Goal: Information Seeking & Learning: Learn about a topic

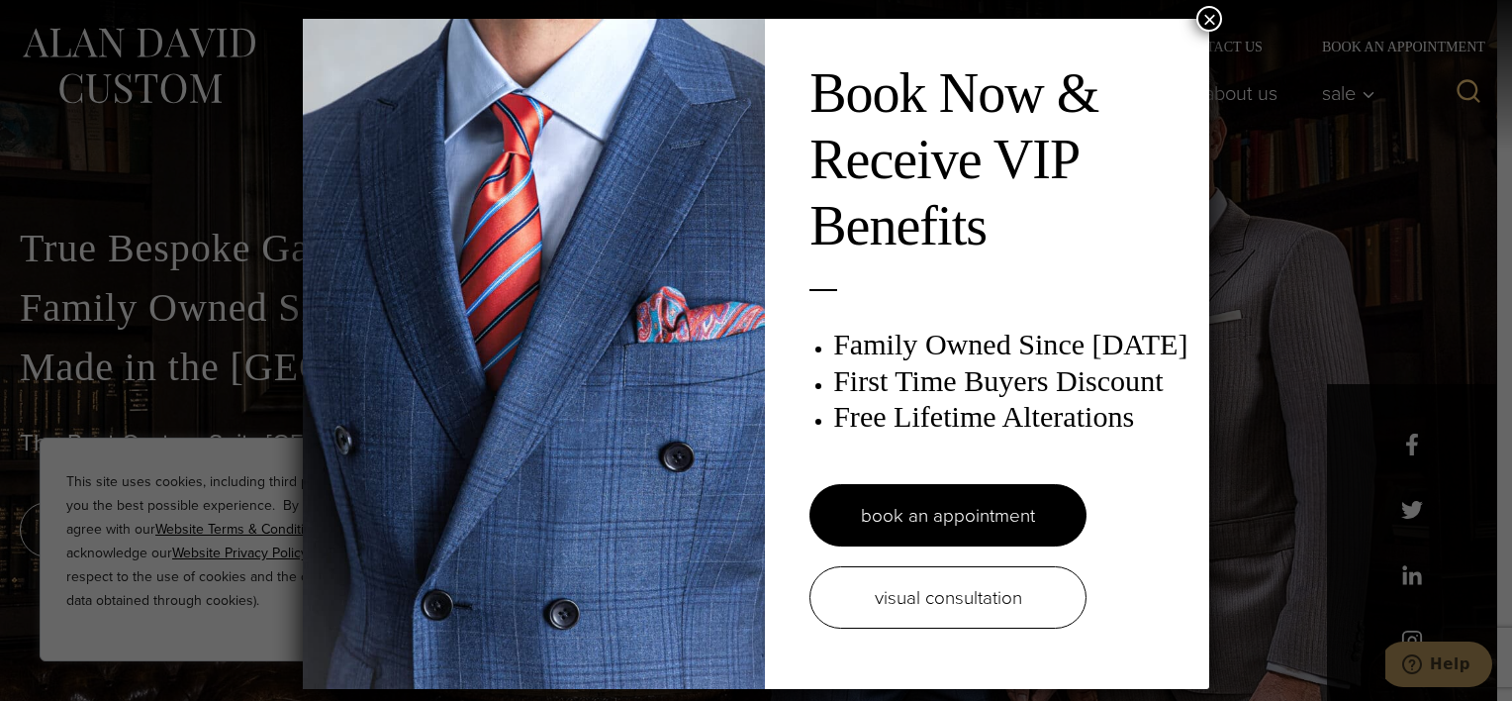
click at [1211, 20] on button "×" at bounding box center [1210, 19] width 26 height 26
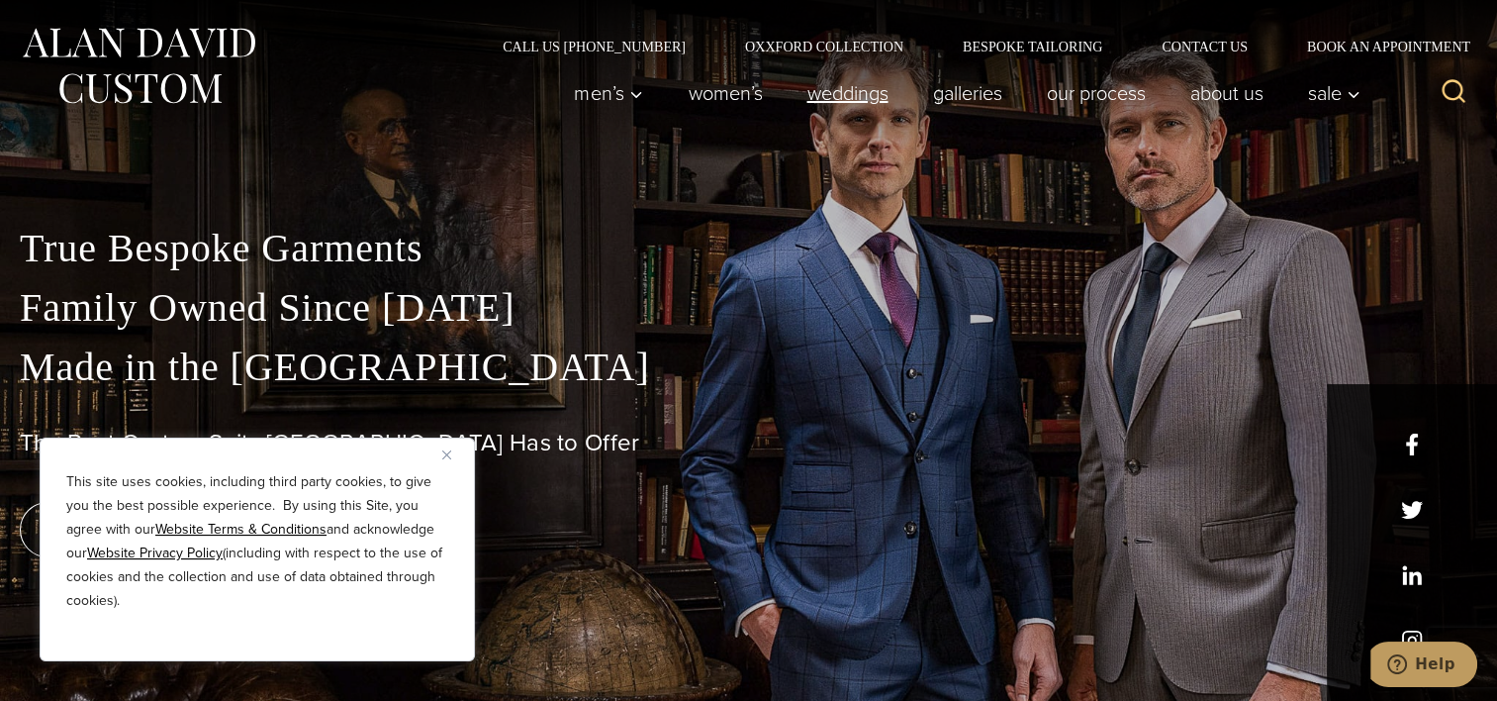
click at [859, 99] on link "weddings" at bounding box center [848, 93] width 126 height 40
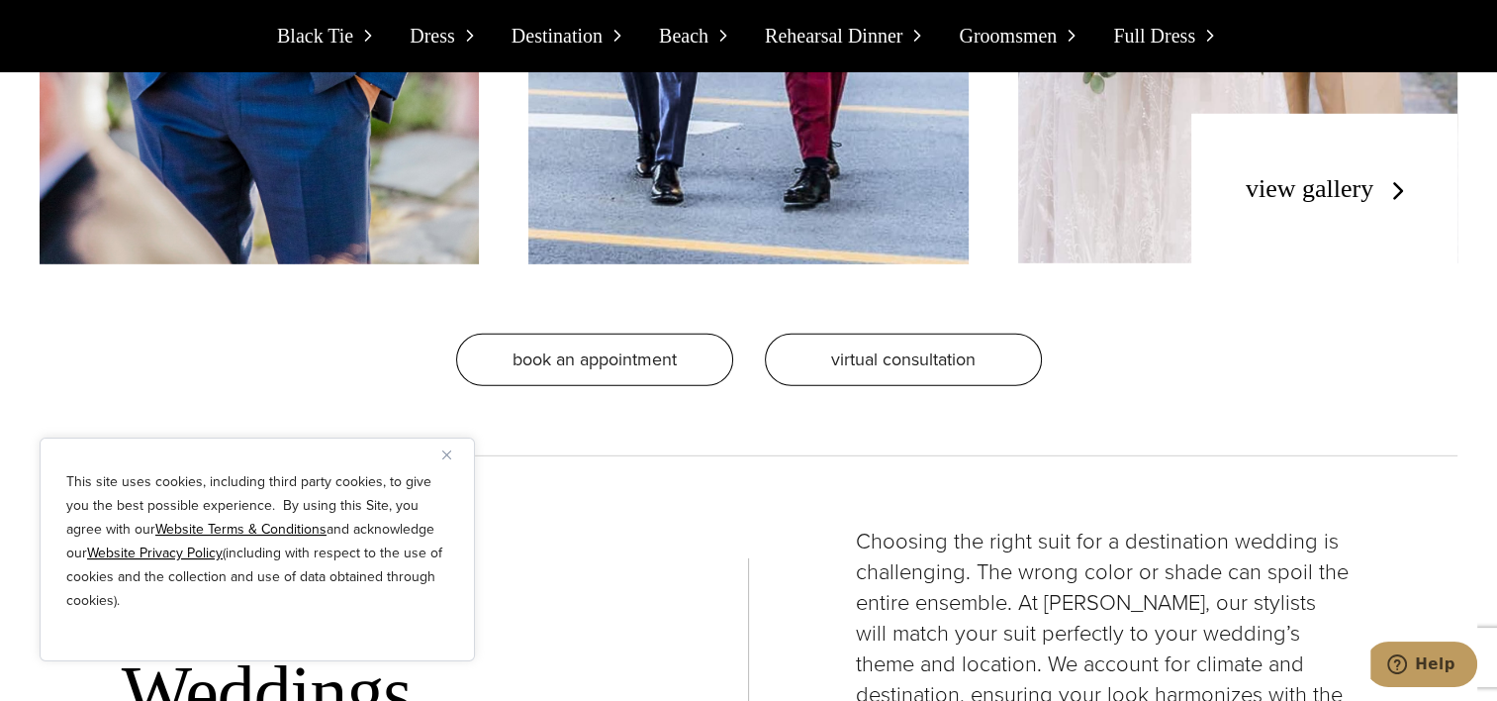
scroll to position [5873, 0]
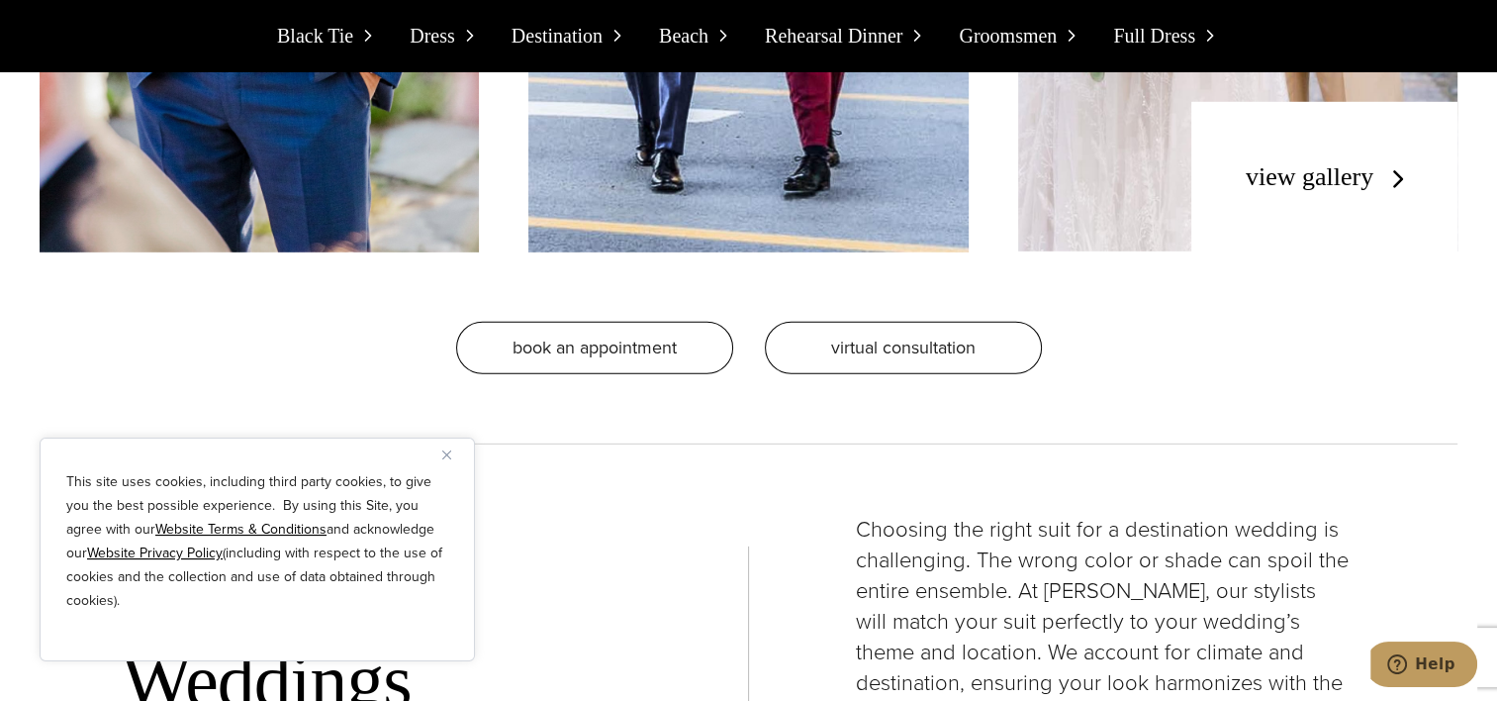
click at [1276, 162] on link "view gallery" at bounding box center [1329, 176] width 167 height 29
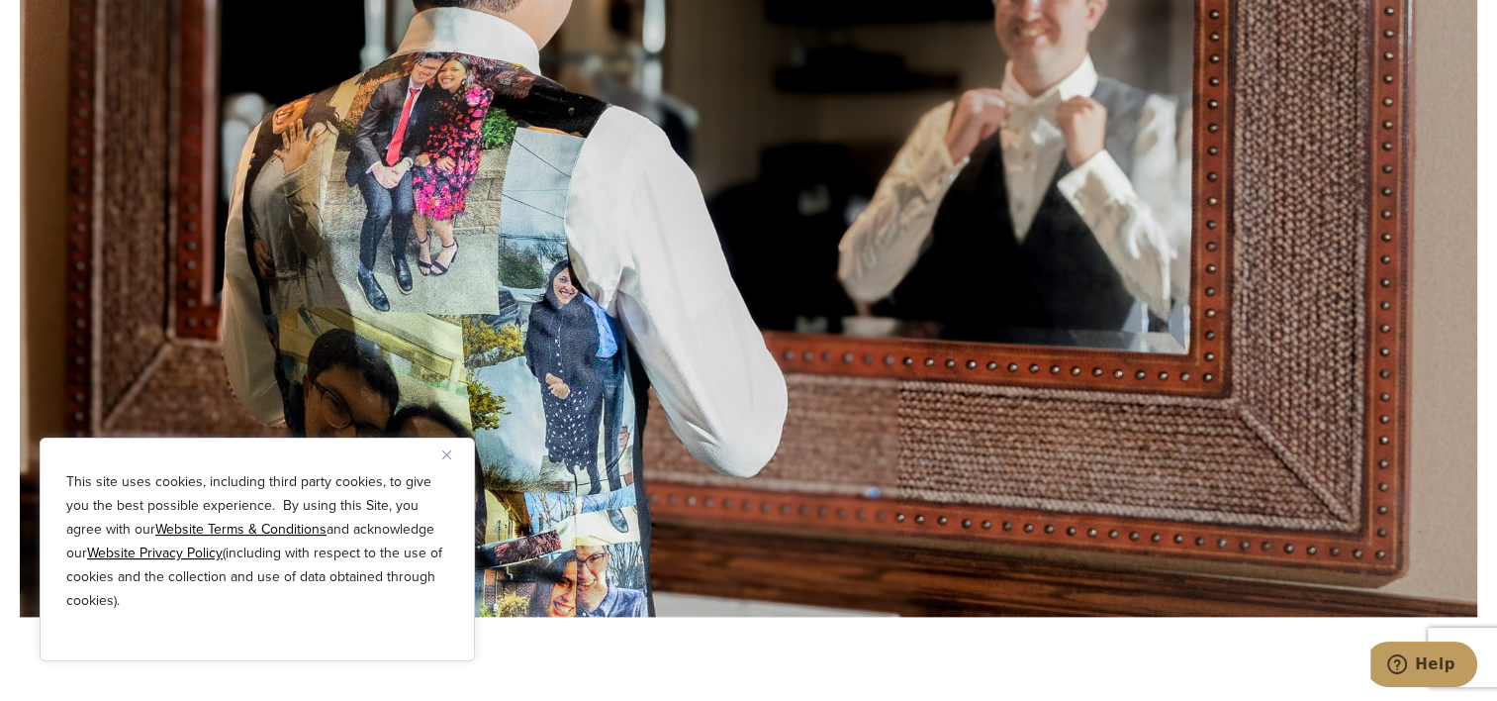
scroll to position [2327, 0]
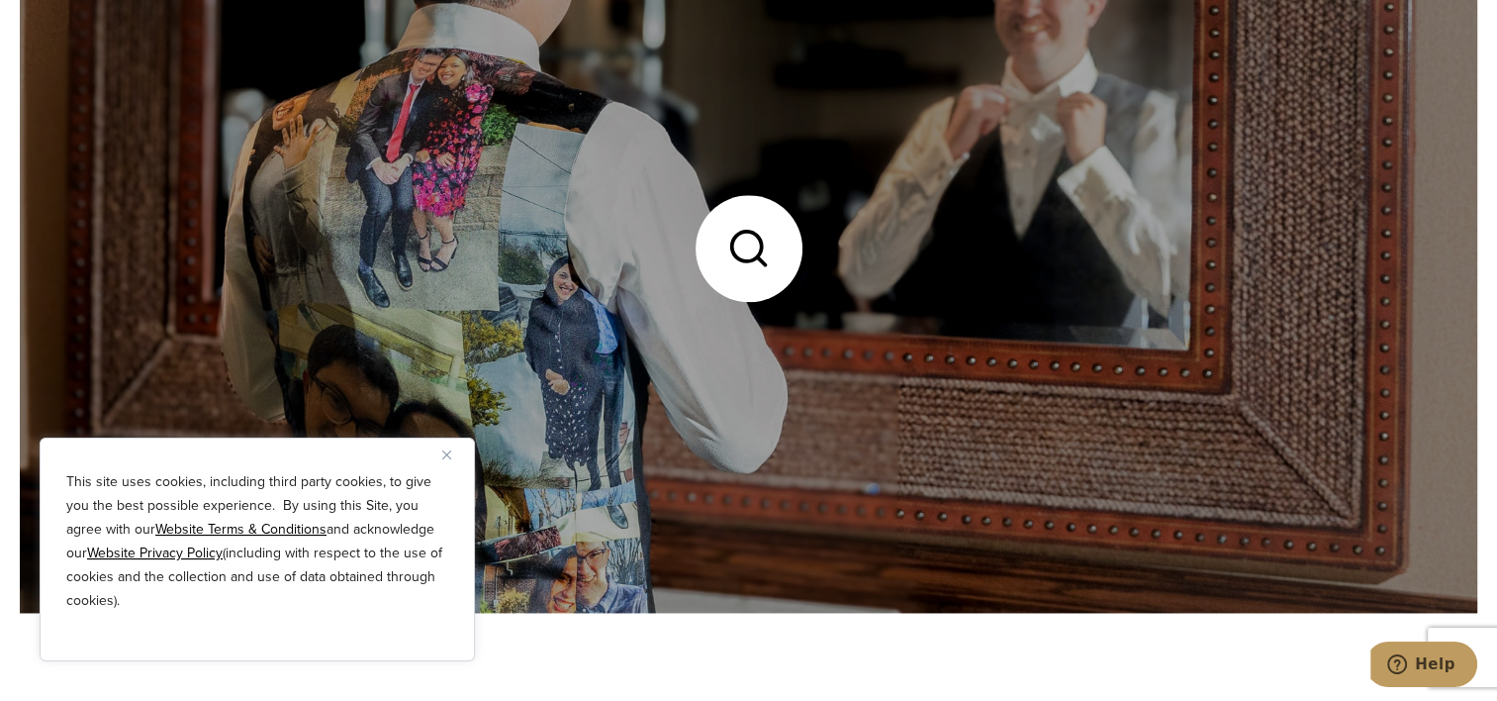
click at [498, 242] on link at bounding box center [749, 247] width 1458 height 729
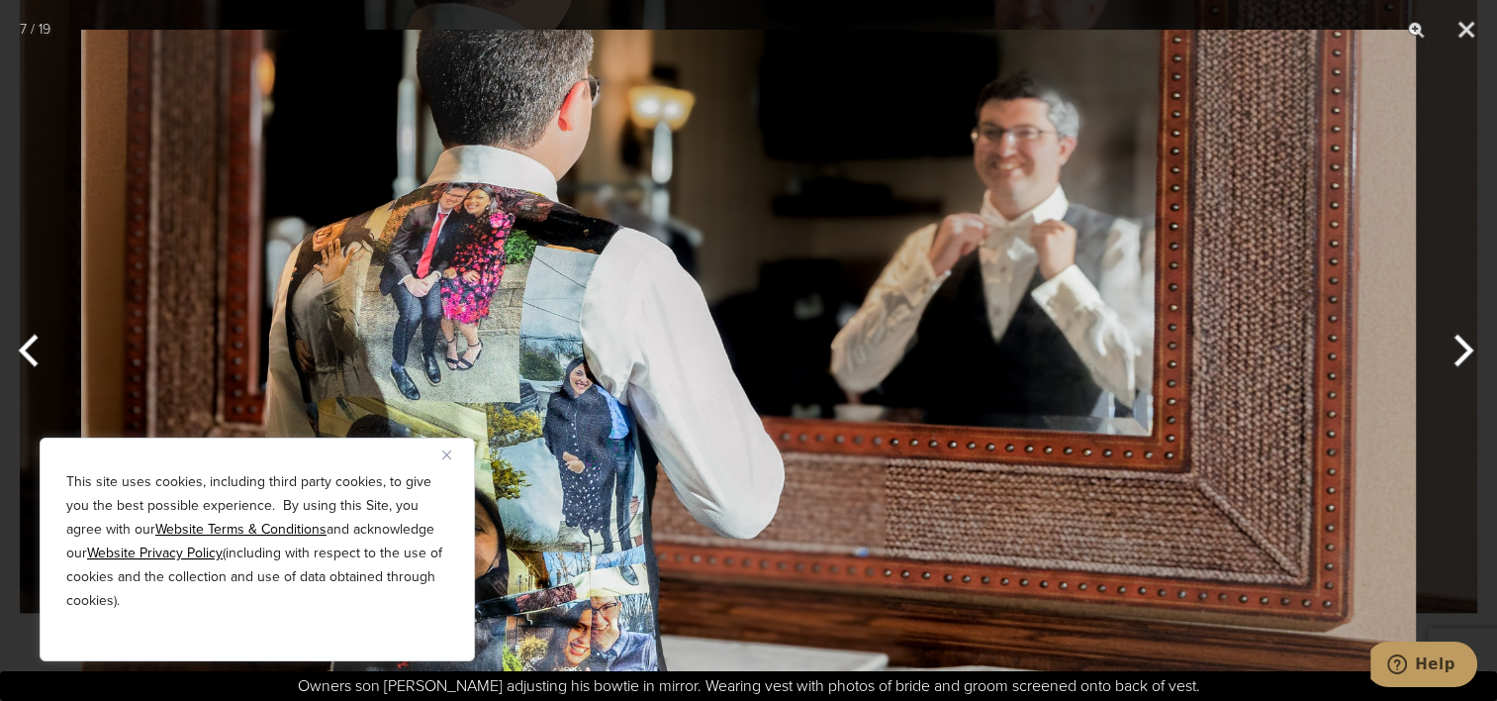
click at [451, 453] on button "Close" at bounding box center [454, 454] width 24 height 24
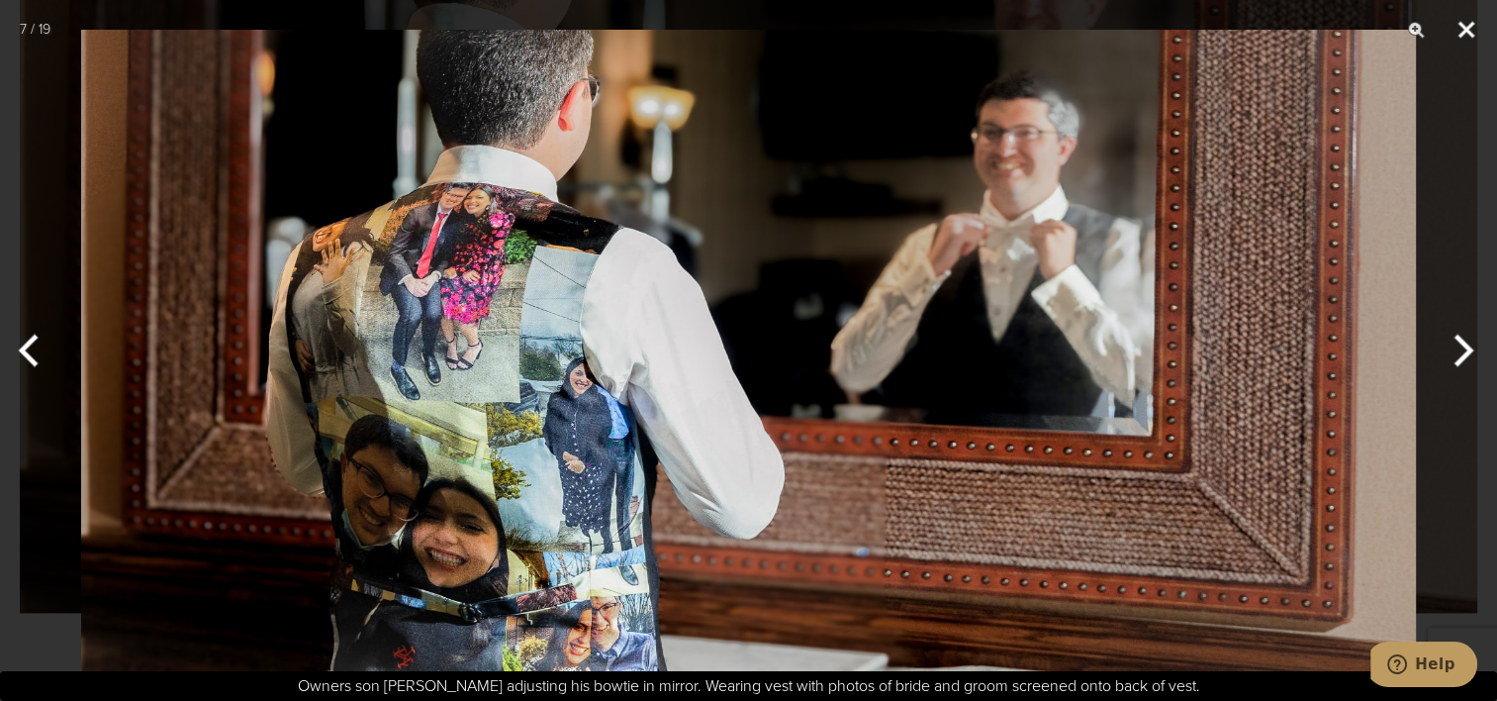
click at [1464, 35] on button "Close" at bounding box center [1466, 29] width 49 height 59
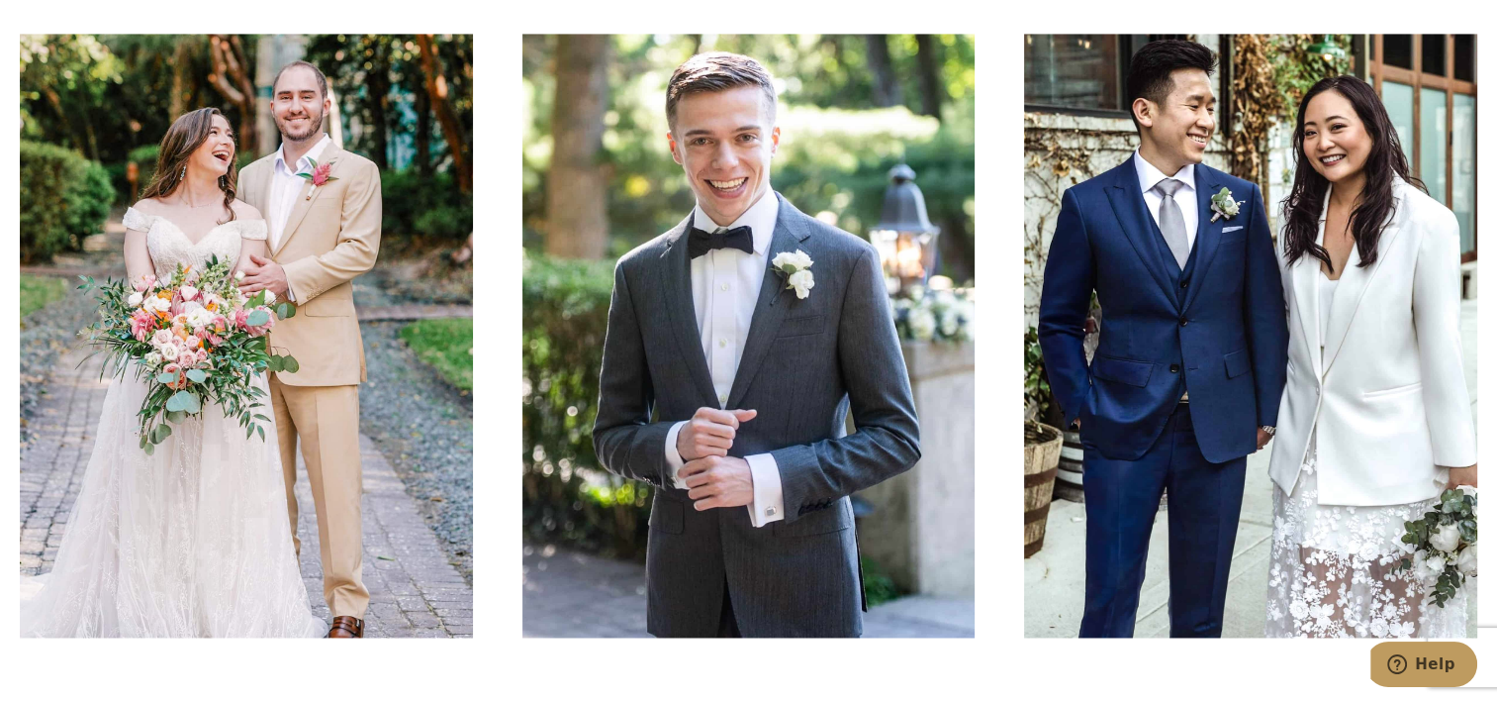
scroll to position [3033, 0]
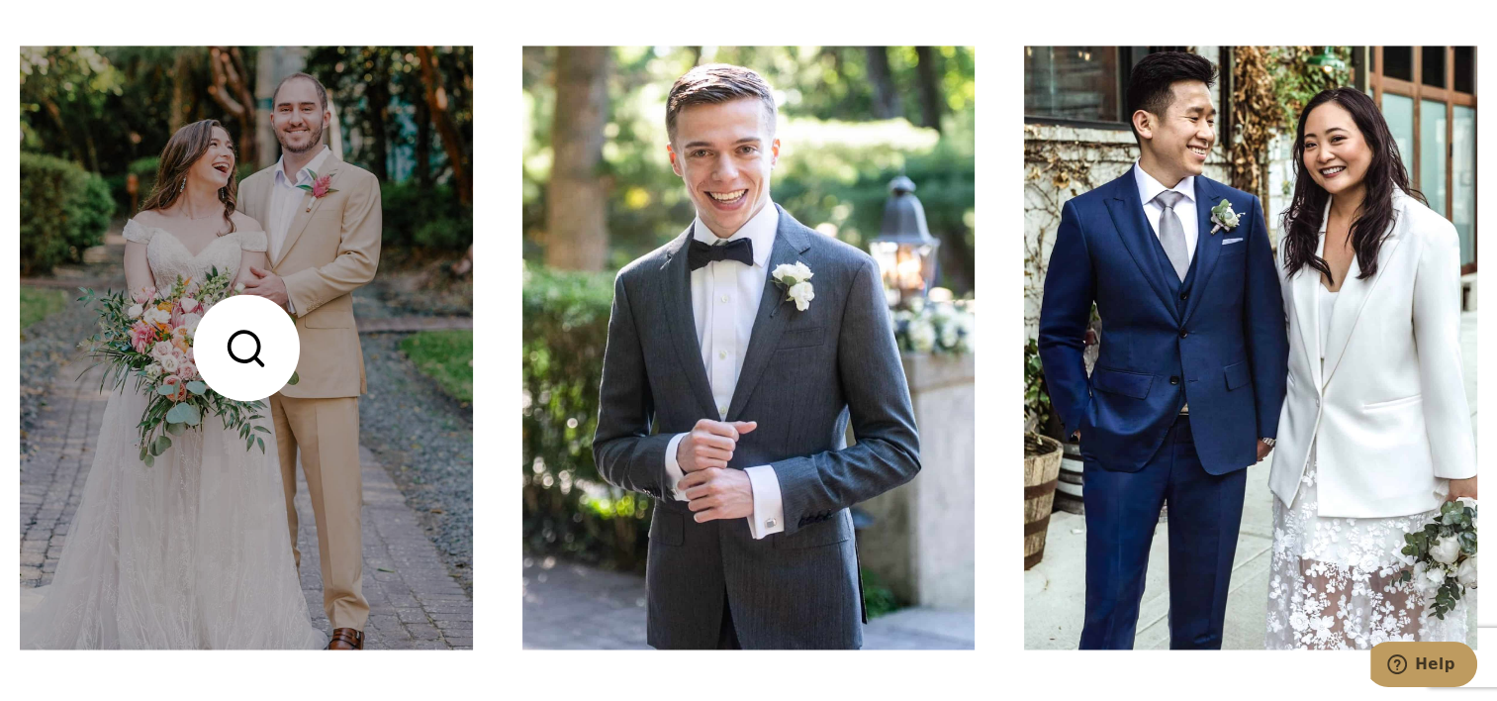
click at [412, 340] on link at bounding box center [246, 348] width 453 height 604
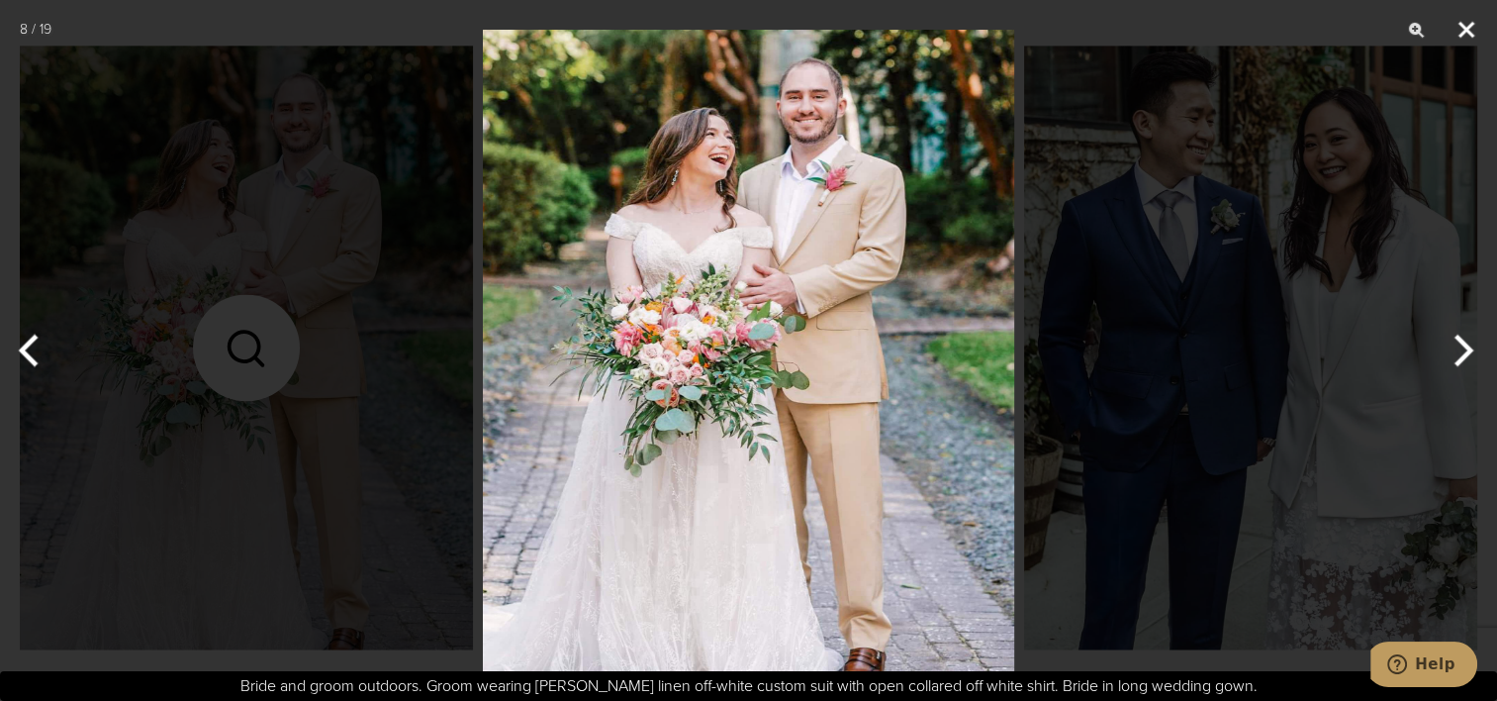
click at [1460, 26] on button "Close" at bounding box center [1466, 29] width 49 height 59
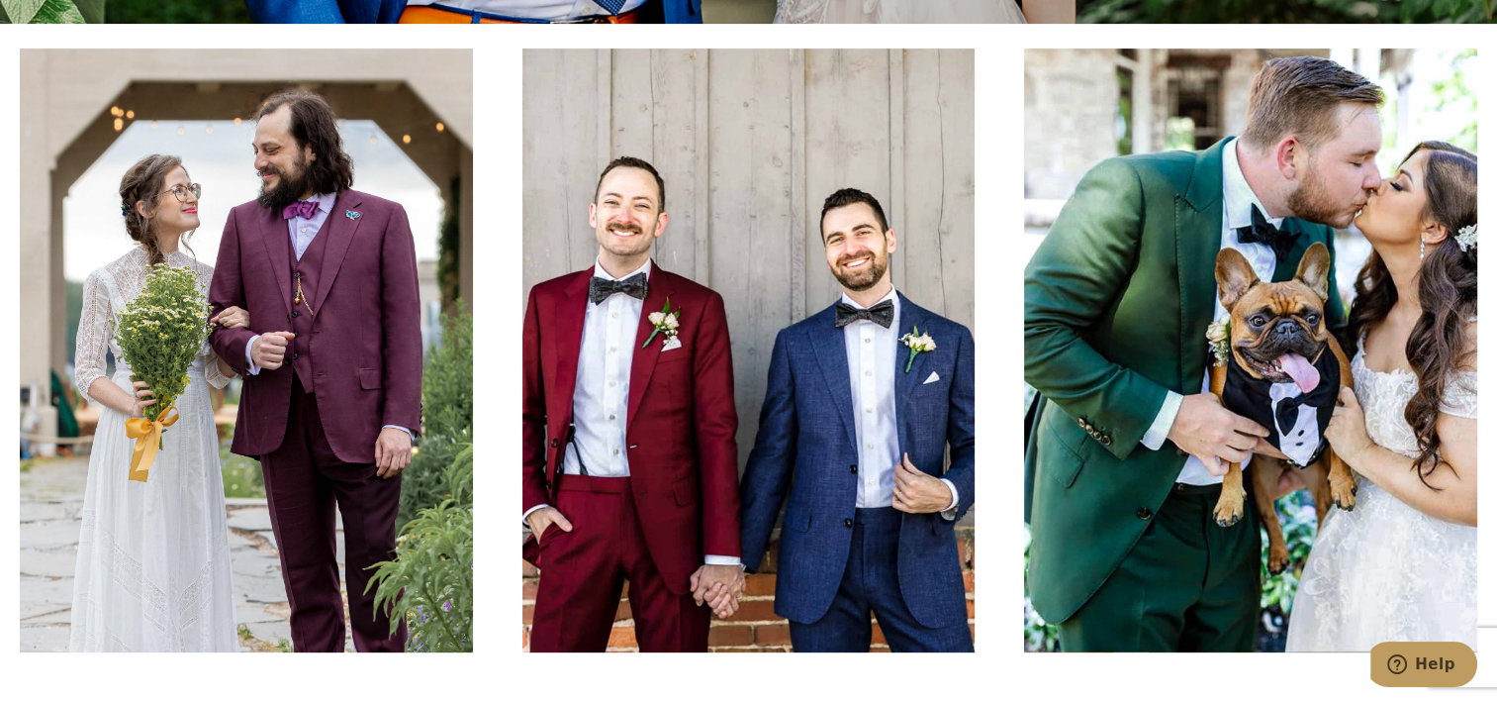
scroll to position [0, 0]
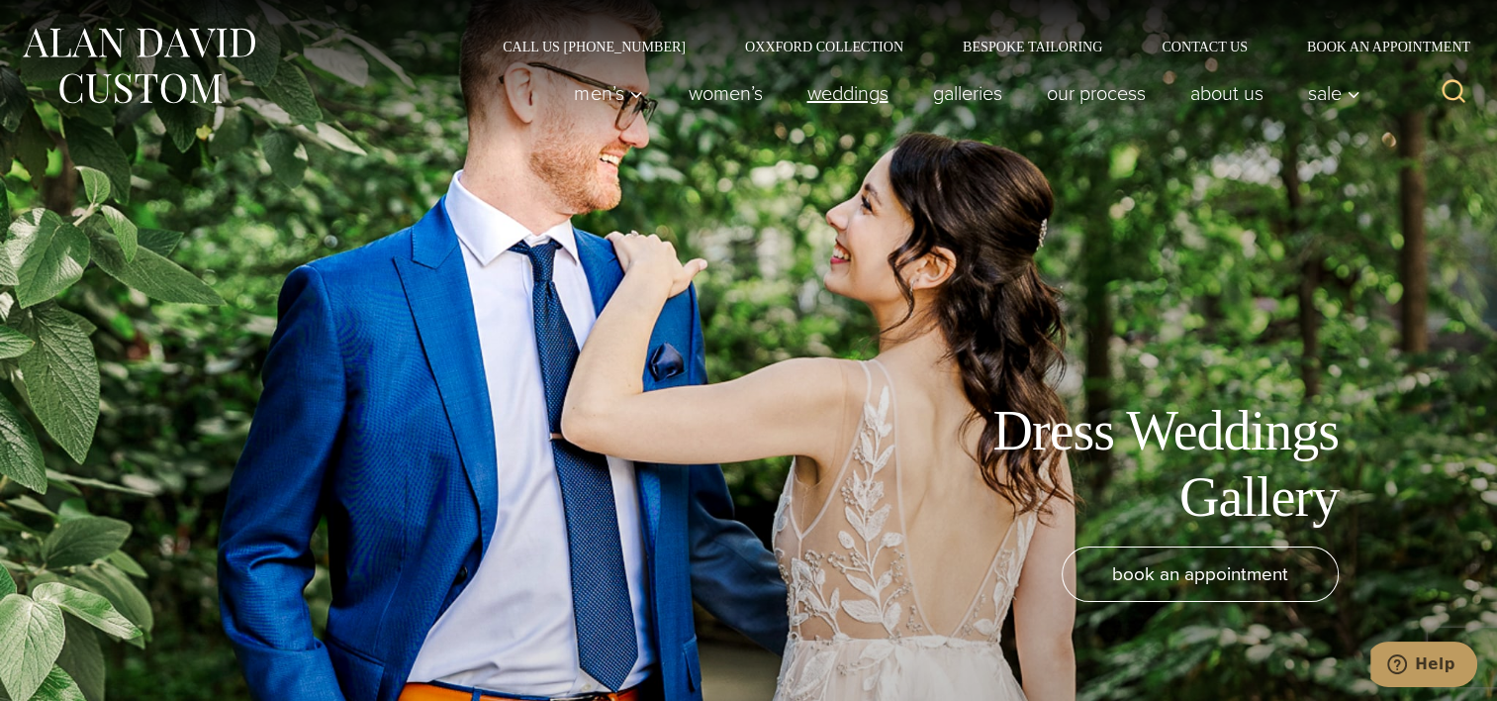
click at [840, 88] on link "weddings" at bounding box center [848, 93] width 126 height 40
